Goal: Check status: Verify the current state of an ongoing process or item

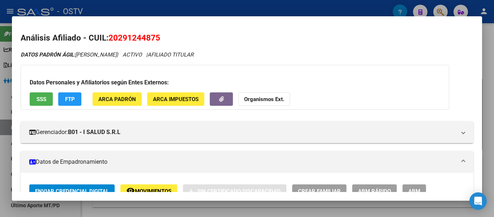
scroll to position [365, 0]
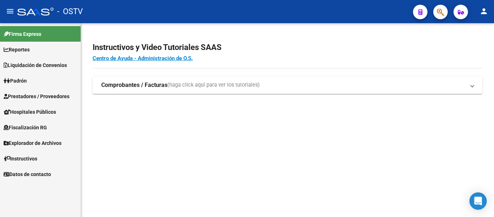
click at [27, 83] on span "Padrón" at bounding box center [15, 81] width 23 height 8
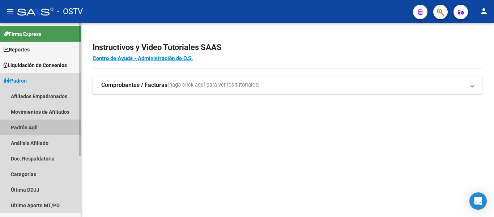
click at [35, 125] on link "Padrón Ágil" at bounding box center [40, 127] width 81 height 16
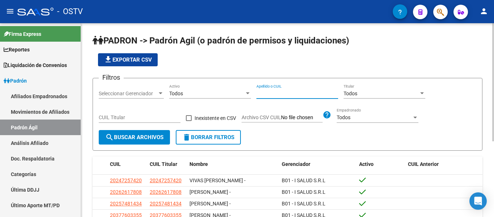
click at [288, 95] on input "Apellido o CUIL" at bounding box center [297, 93] width 82 height 6
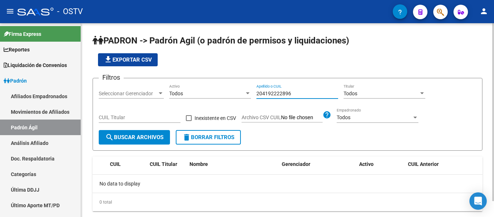
click at [278, 92] on input "204192222896" at bounding box center [297, 93] width 82 height 6
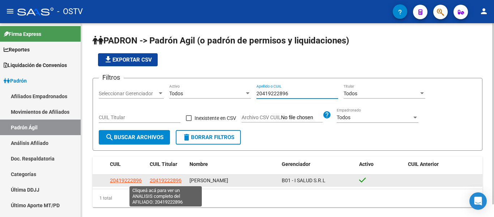
type input "20419222896"
click at [168, 182] on span "20419222896" at bounding box center [166, 180] width 32 height 6
type textarea "20419222896"
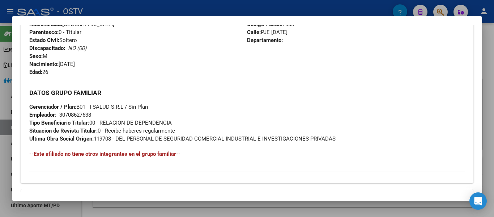
scroll to position [375, 0]
